Goal: Task Accomplishment & Management: Complete application form

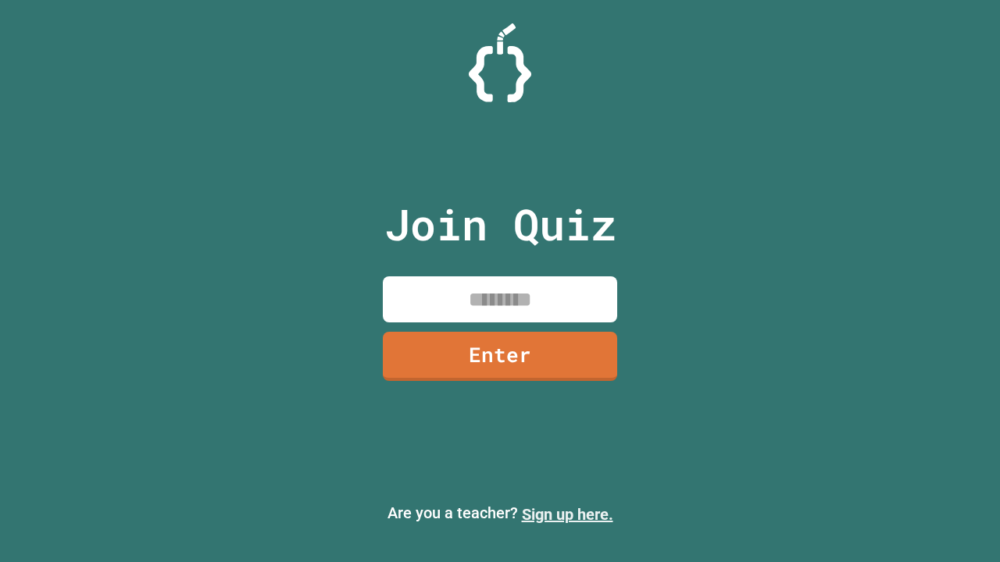
click at [567, 515] on link "Sign up here." at bounding box center [567, 514] width 91 height 19
